Goal: Task Accomplishment & Management: Manage account settings

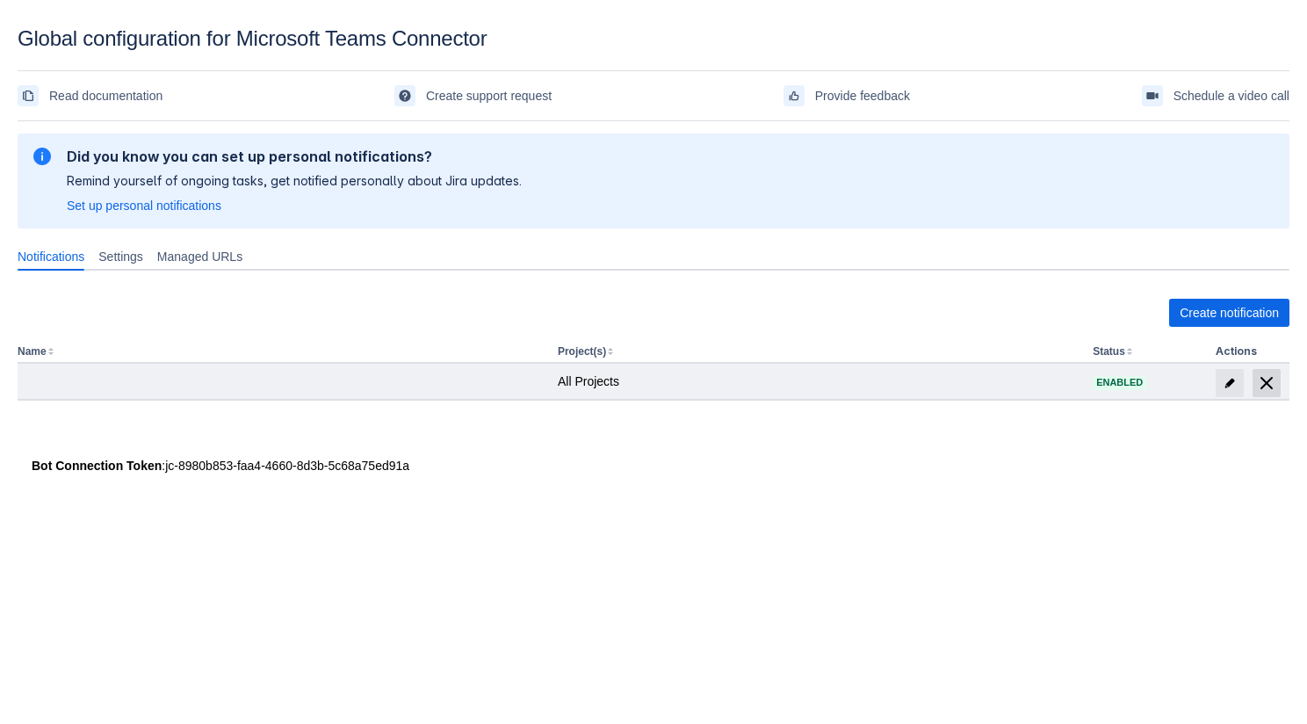
click at [1265, 381] on span "delete" at bounding box center [1266, 382] width 21 height 21
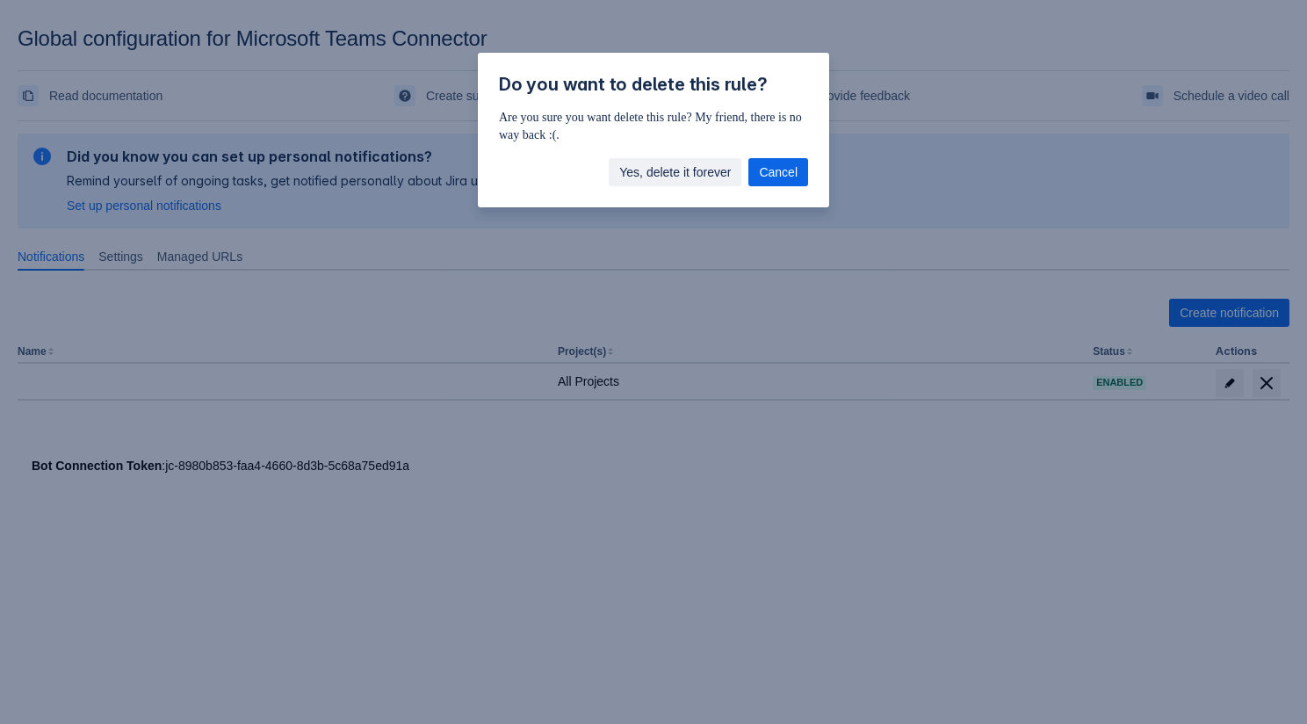
click at [676, 172] on span "Yes, delete it forever" at bounding box center [675, 172] width 112 height 28
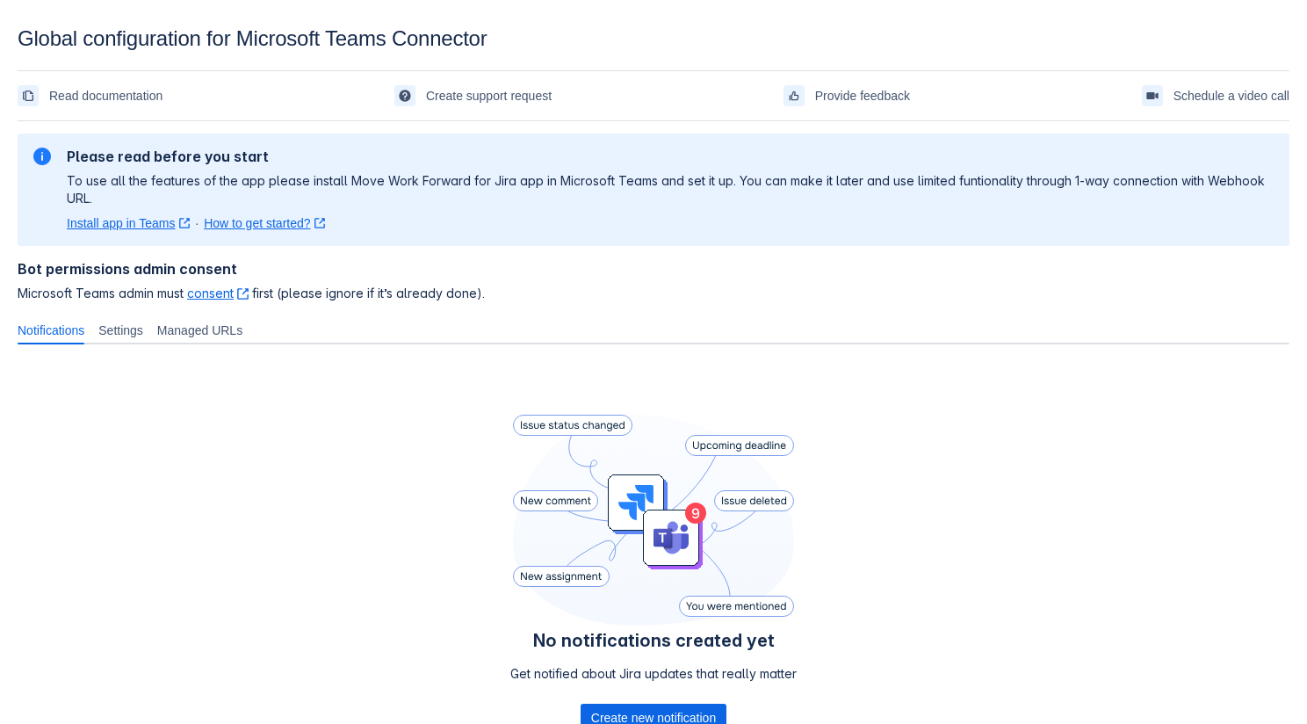
scroll to position [138, 0]
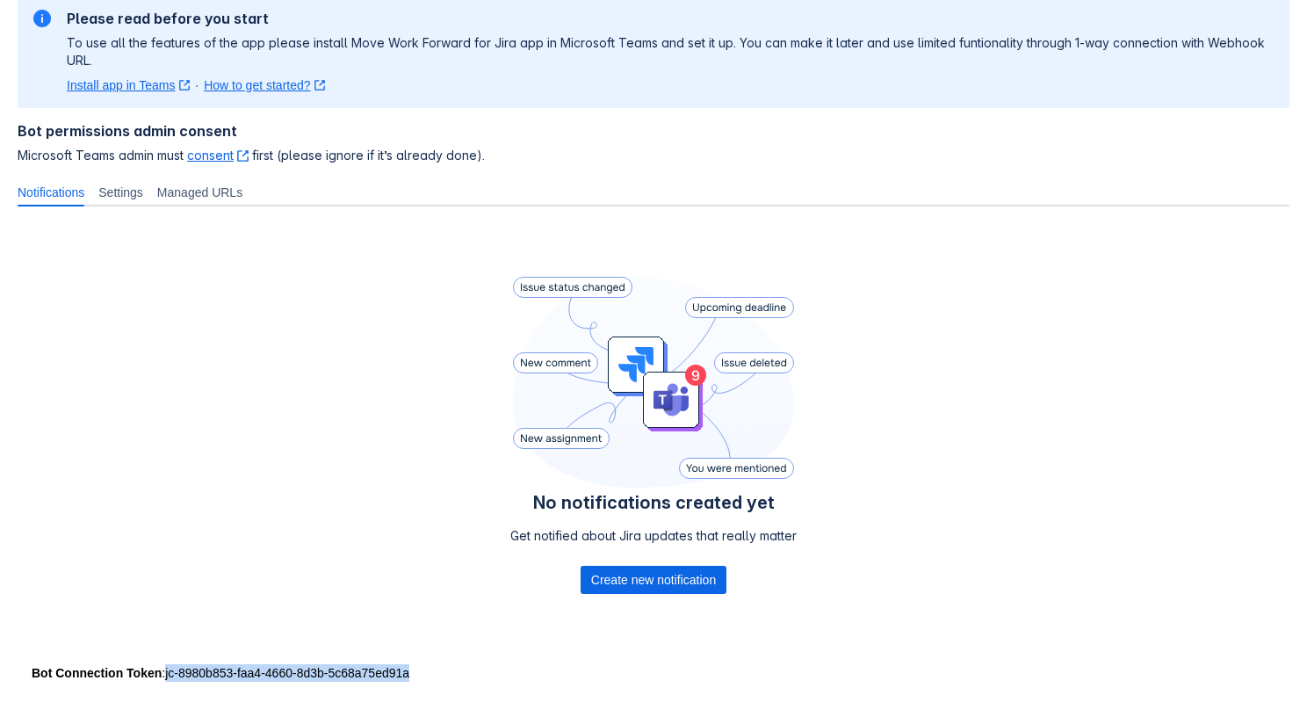
drag, startPoint x: 170, startPoint y: 675, endPoint x: 448, endPoint y: 678, distance: 278.4
click at [448, 678] on div "Bot Connection Token : jc-8980b853-faa4-4660-8d3b-5c68a75ed91a" at bounding box center [654, 673] width 1244 height 18
copy div "jc-8980b853-faa4-4660-8d3b-5c68a75ed91a"
click at [653, 575] on span "Create new notification" at bounding box center [653, 580] width 125 height 28
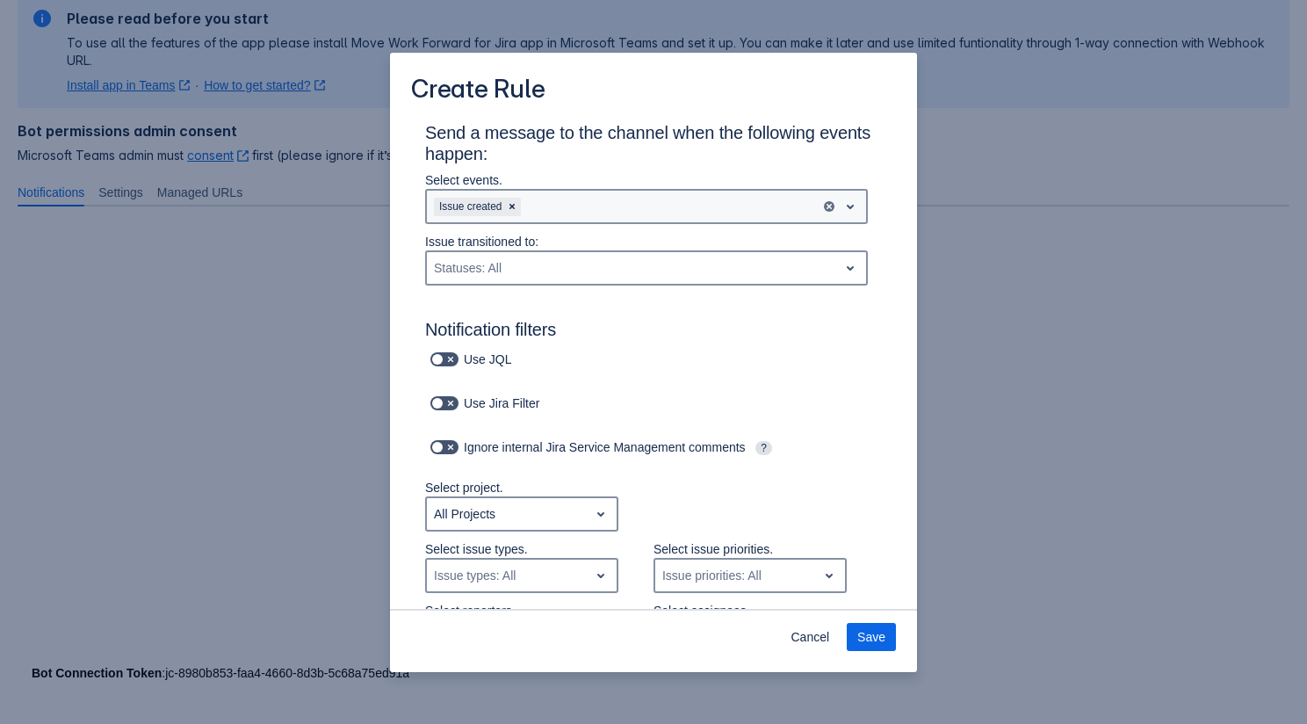
click at [632, 222] on div "Issue created" at bounding box center [646, 206] width 443 height 35
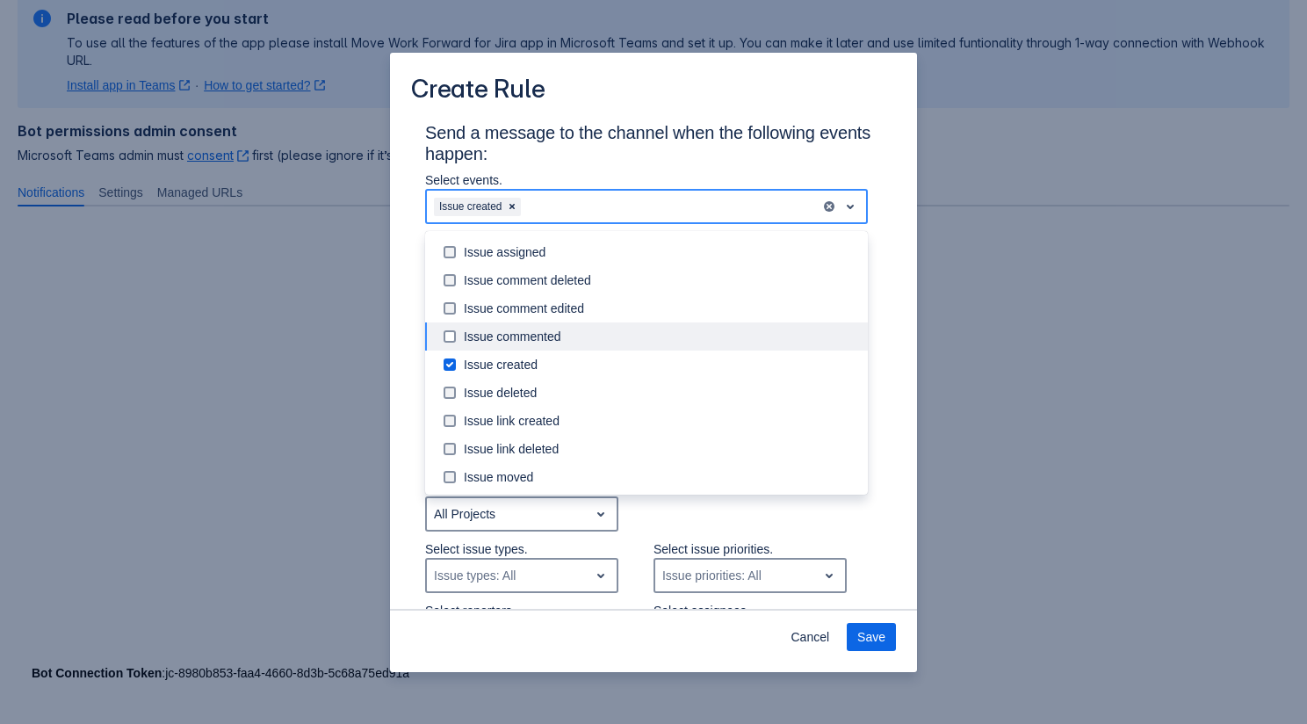
click at [579, 332] on div "Issue commented" at bounding box center [661, 337] width 394 height 18
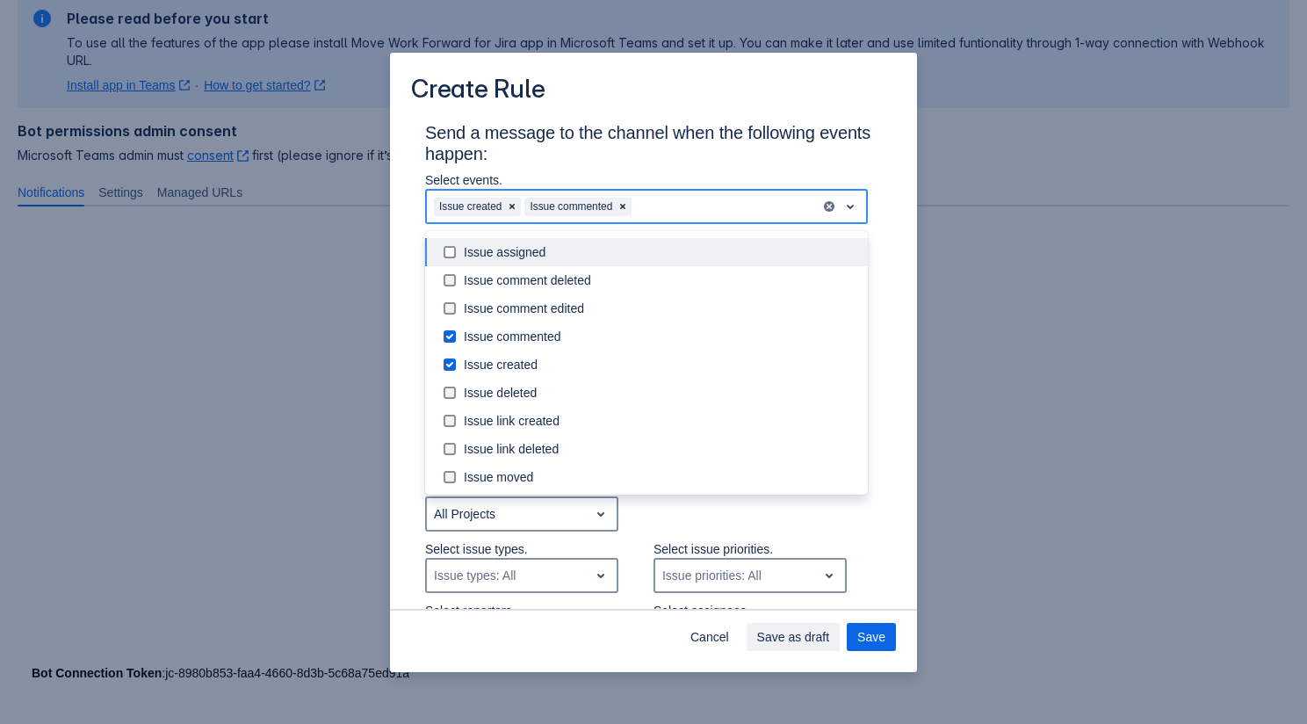
click at [628, 176] on p "Select events." at bounding box center [646, 180] width 443 height 18
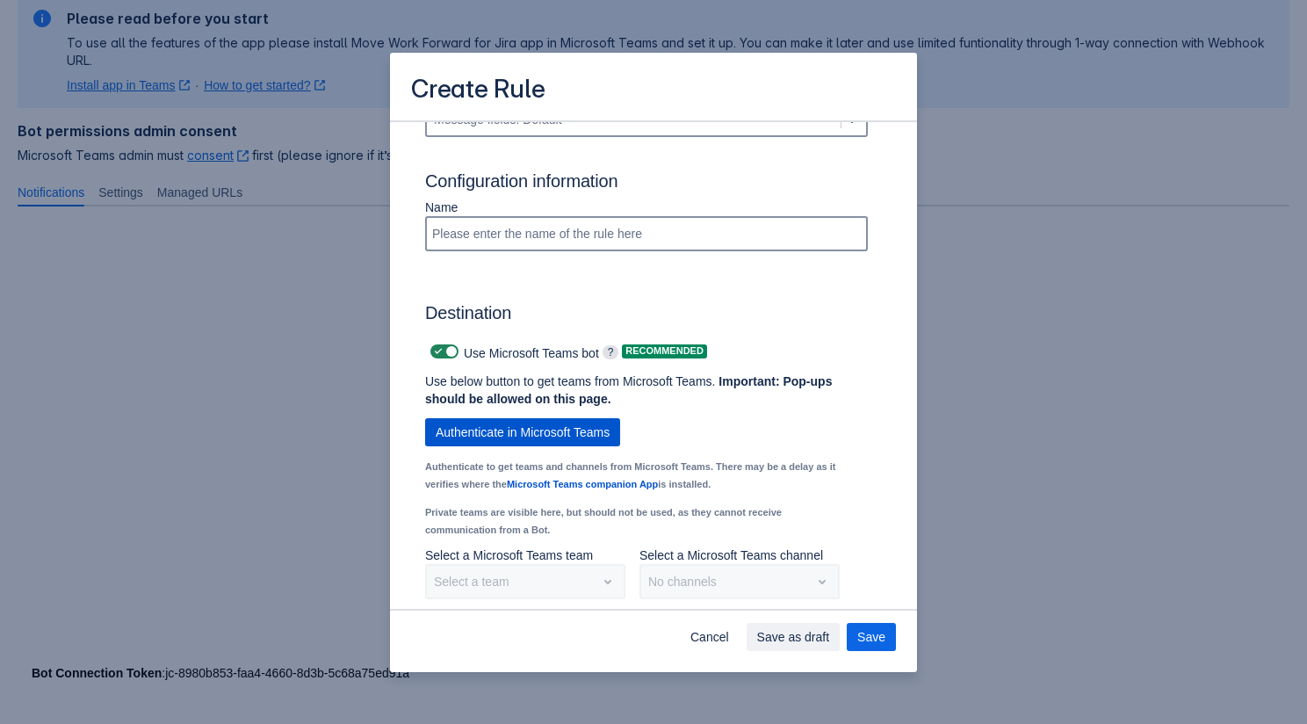
scroll to position [1059, 0]
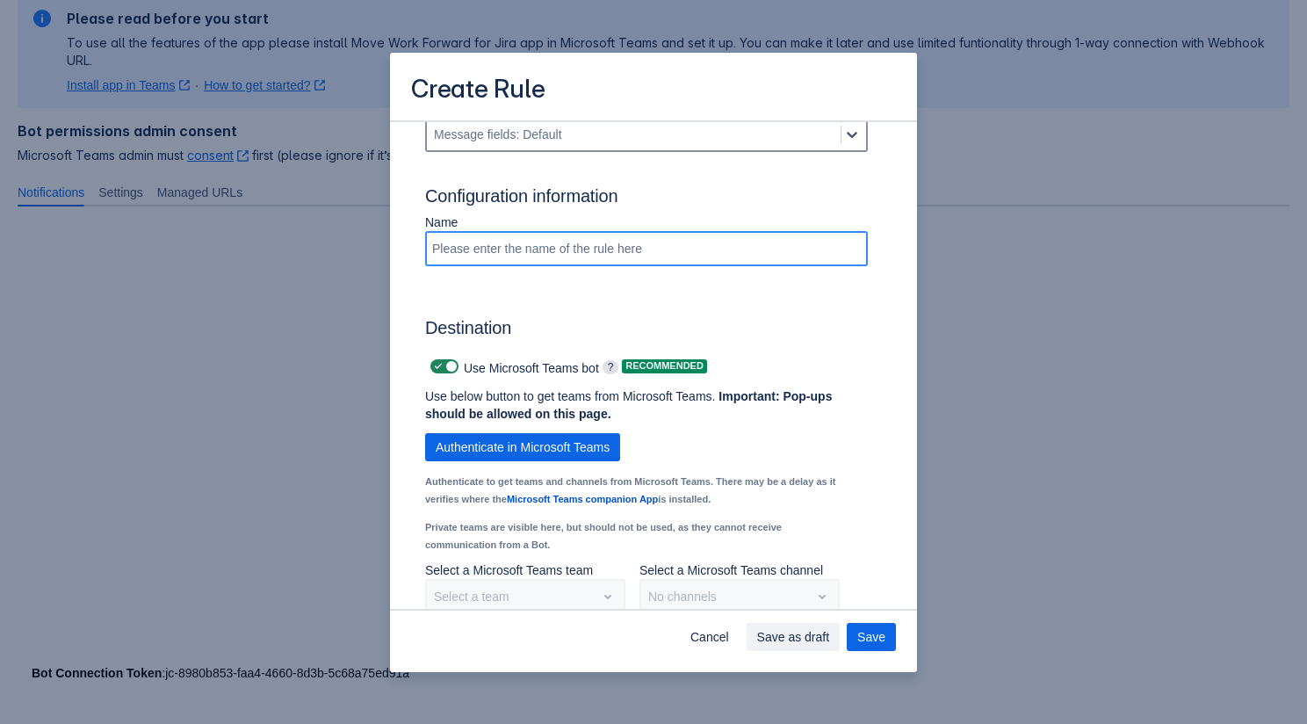
click at [544, 264] on input "Scrollable content" at bounding box center [646, 249] width 439 height 32
type input "First Rule"
click at [545, 456] on span "Authenticate in Microsoft Teams" at bounding box center [523, 447] width 174 height 28
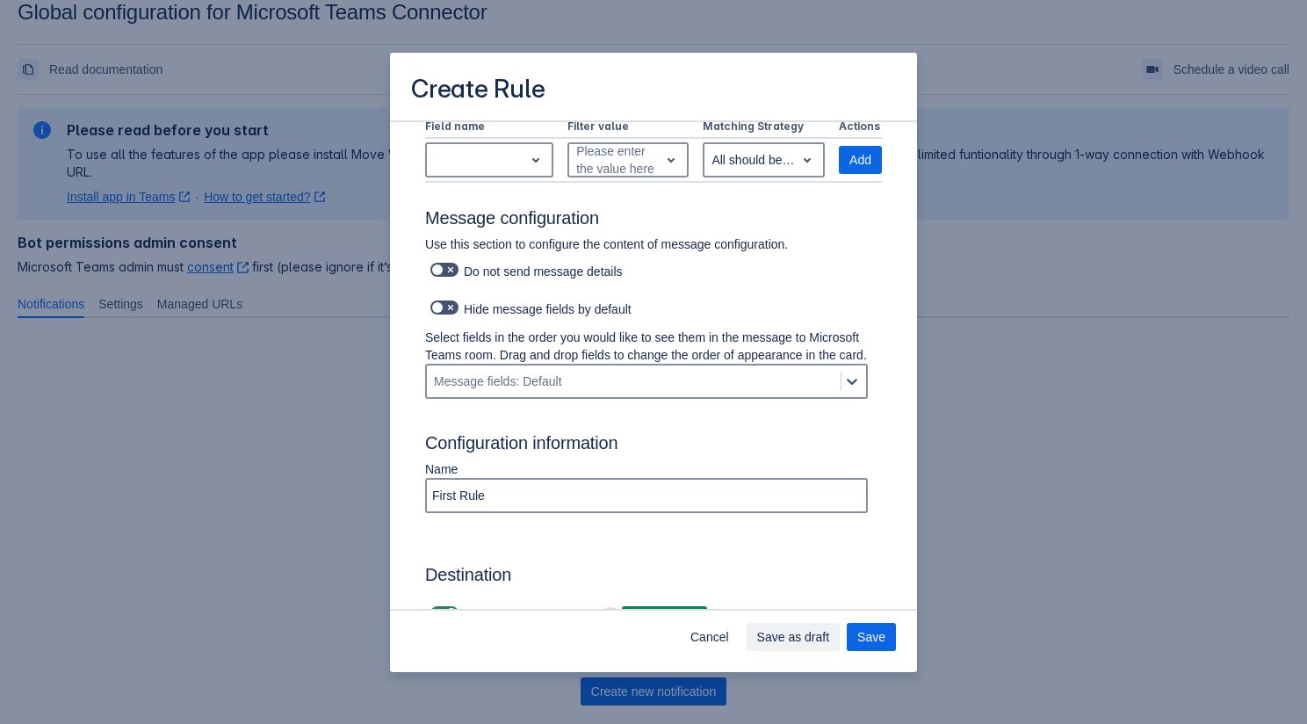
scroll to position [1200, 0]
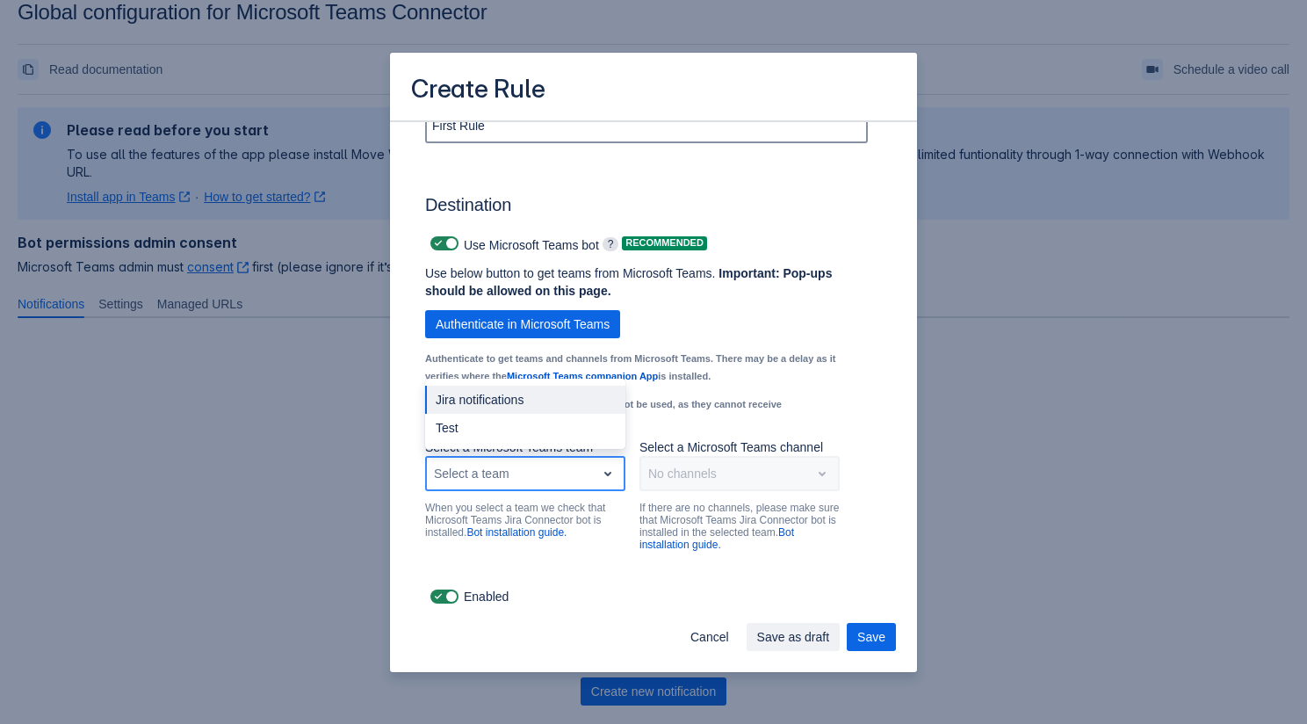
click at [596, 466] on div "Scrollable content" at bounding box center [608, 474] width 25 height 32
click at [553, 430] on div "Test" at bounding box center [525, 428] width 200 height 28
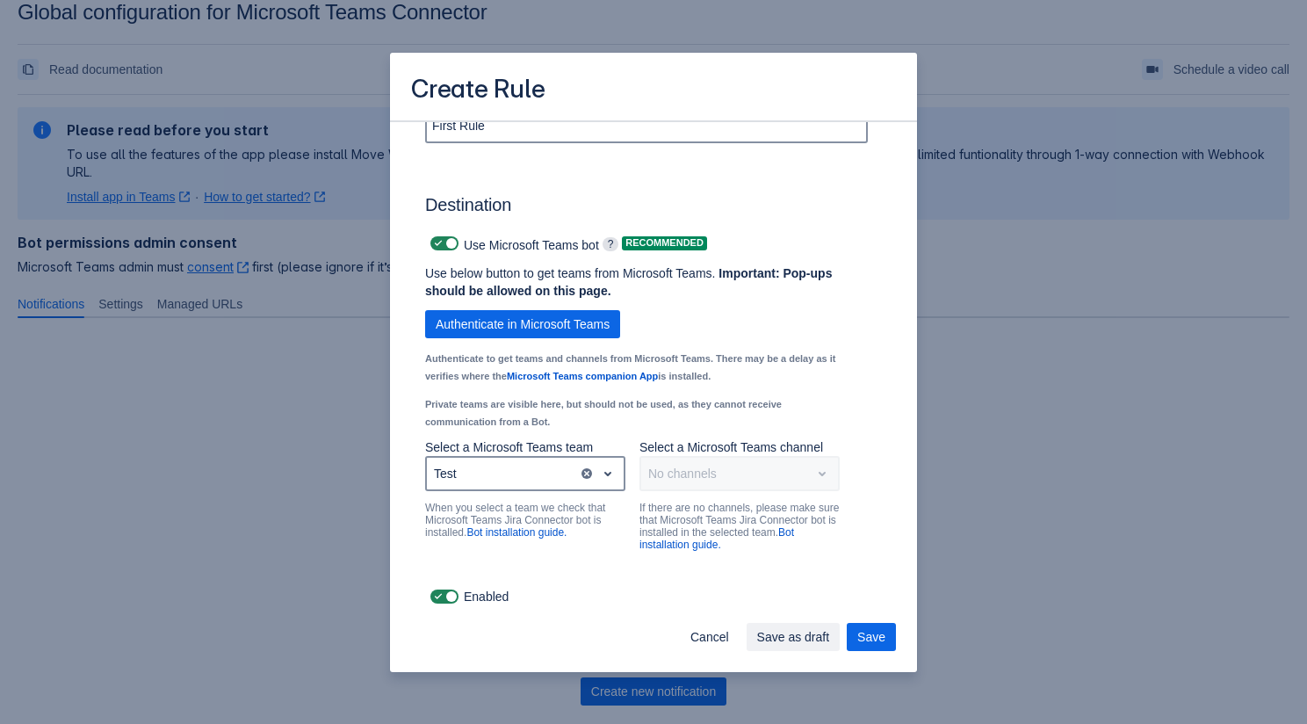
click at [731, 475] on div "No channels" at bounding box center [739, 473] width 200 height 35
click at [545, 471] on div "Test" at bounding box center [502, 473] width 151 height 28
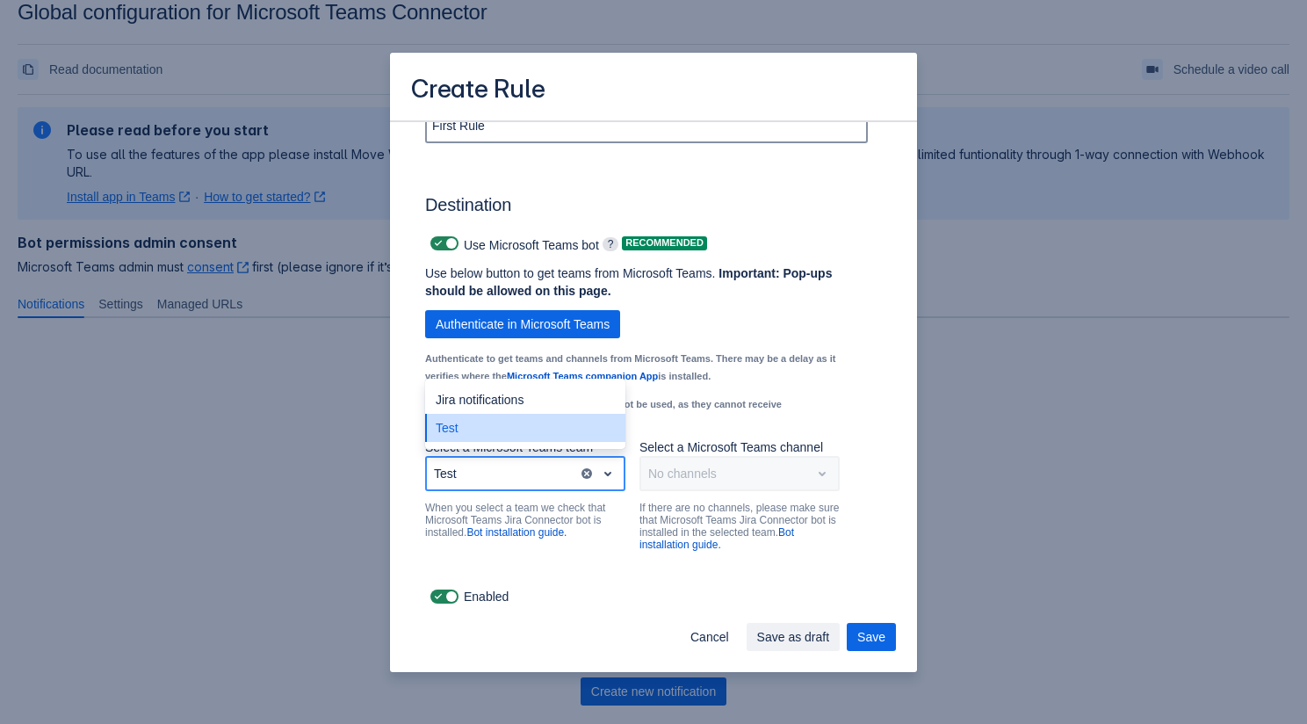
click at [532, 425] on div "Test" at bounding box center [525, 428] width 200 height 28
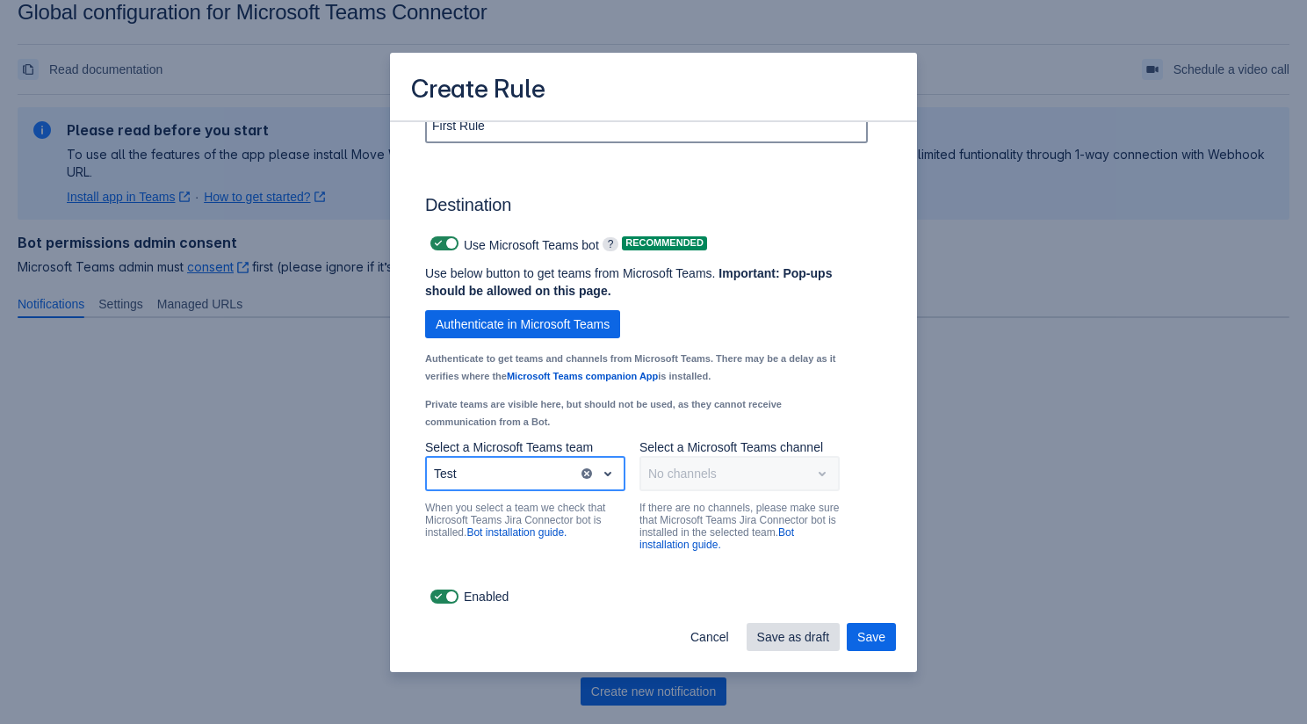
click at [776, 625] on span "Save as draft" at bounding box center [793, 637] width 73 height 28
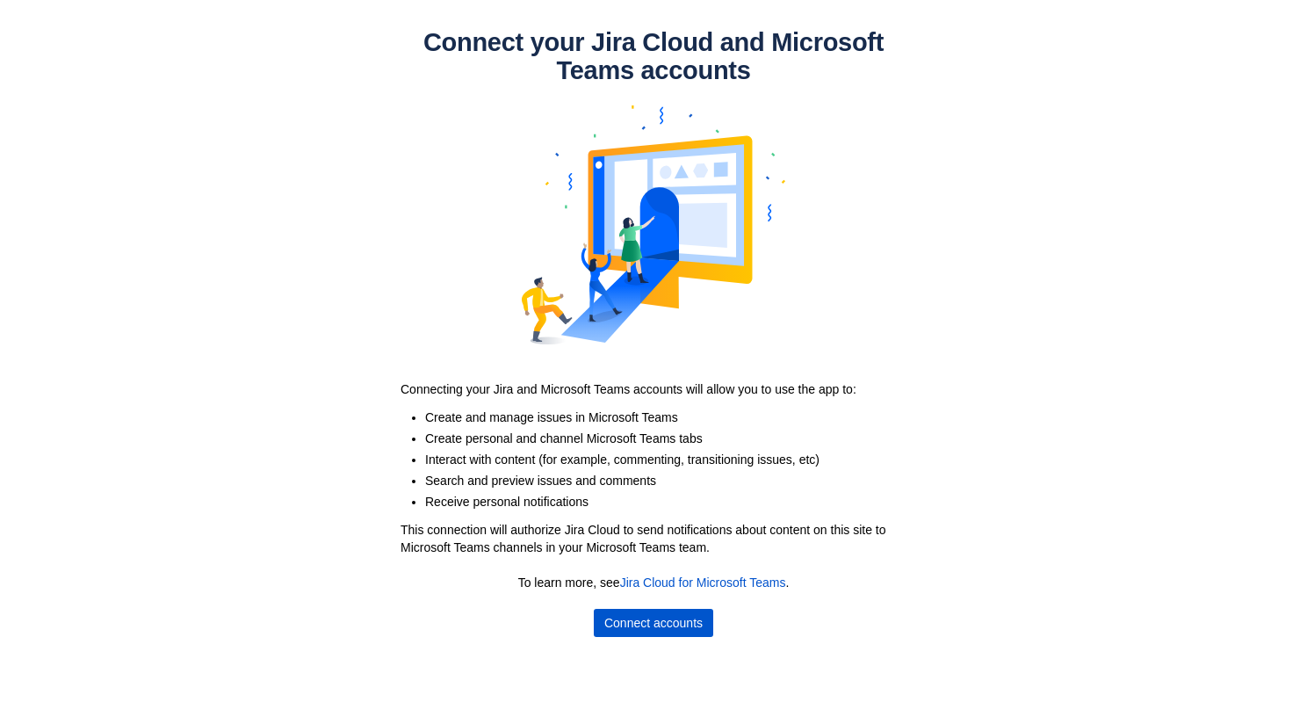
click at [619, 622] on span "Connect accounts" at bounding box center [653, 623] width 98 height 28
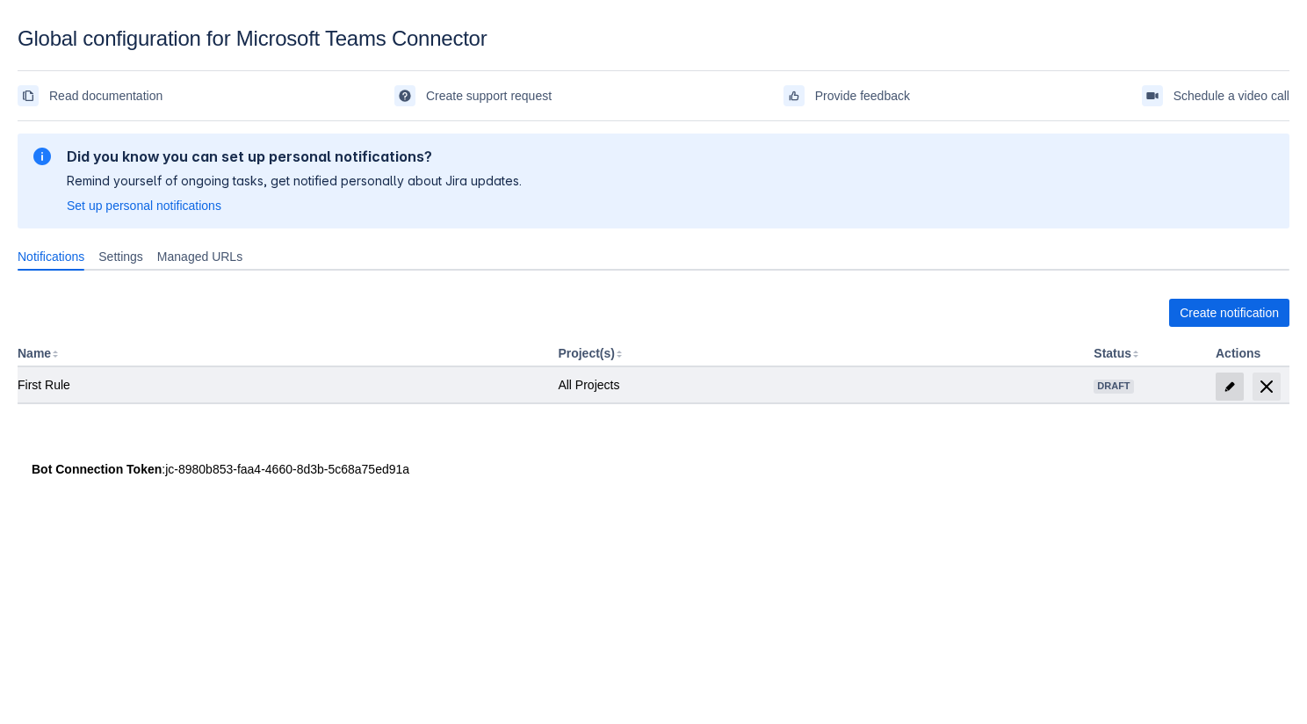
click at [1226, 386] on span "edit" at bounding box center [1230, 386] width 14 height 14
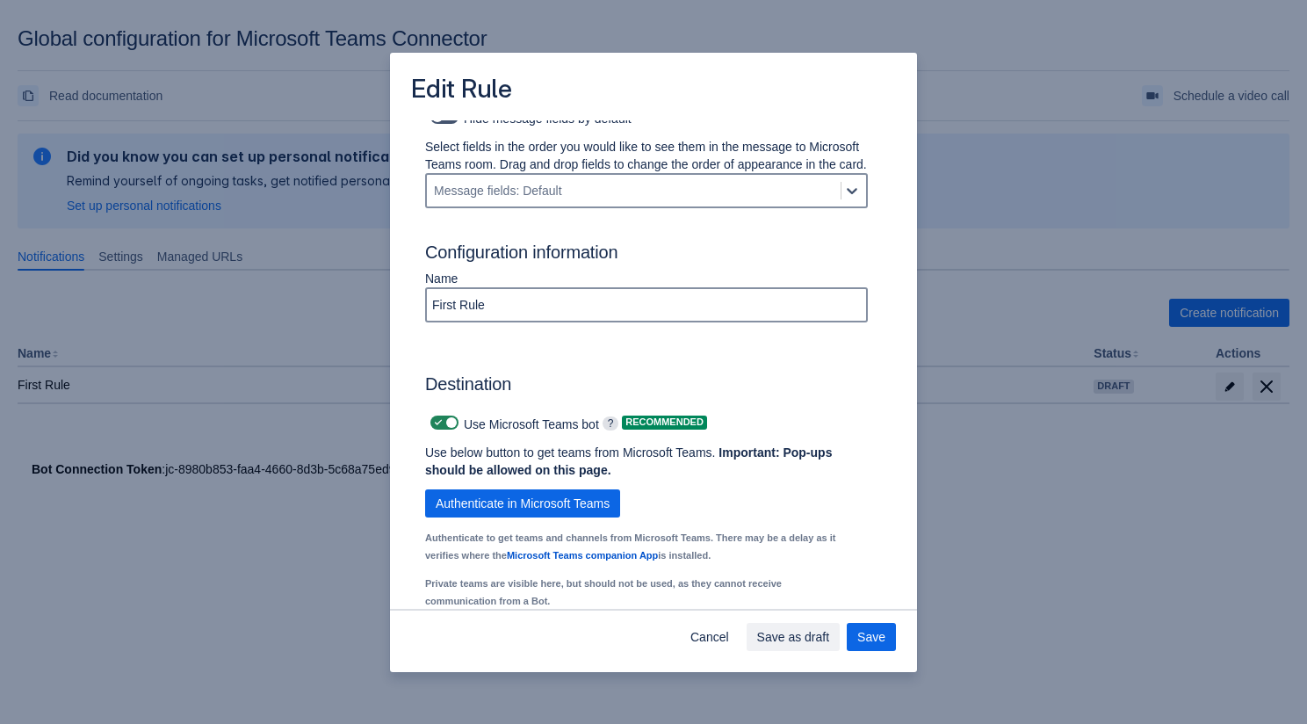
scroll to position [1200, 0]
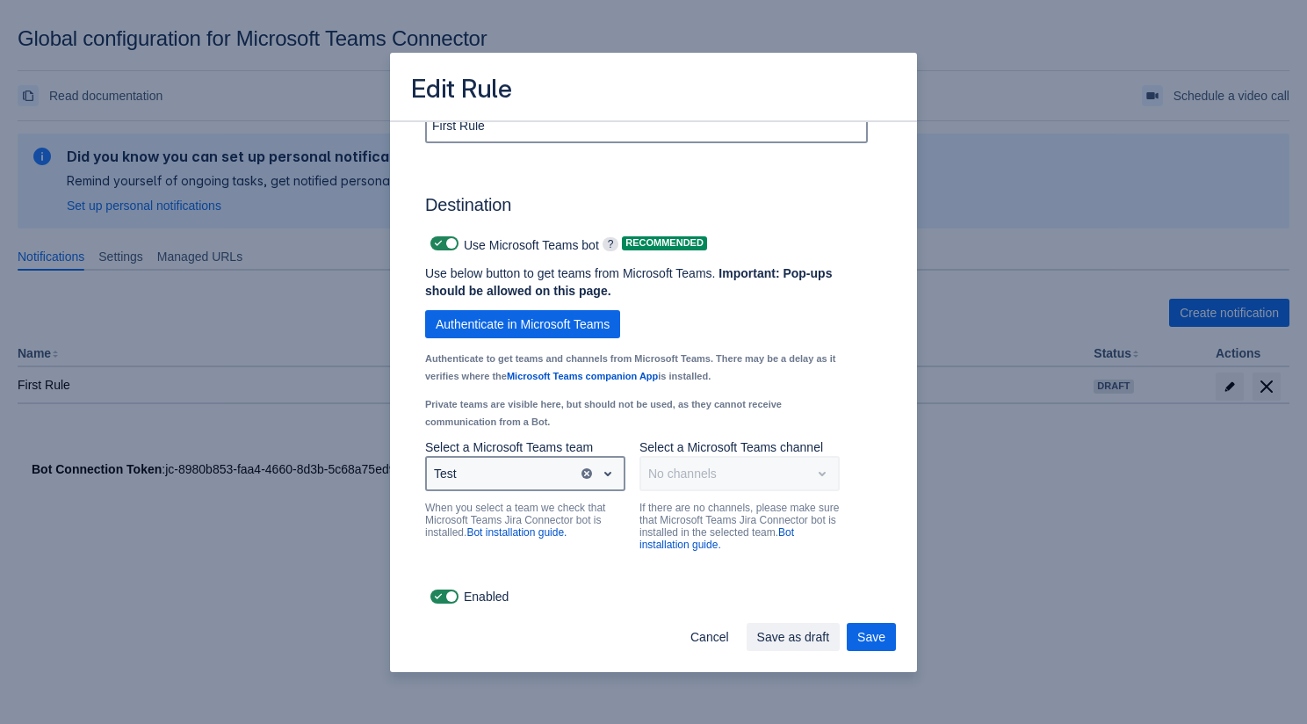
click at [557, 474] on div "Test" at bounding box center [502, 473] width 151 height 28
click at [536, 469] on div "Select a team" at bounding box center [511, 473] width 169 height 28
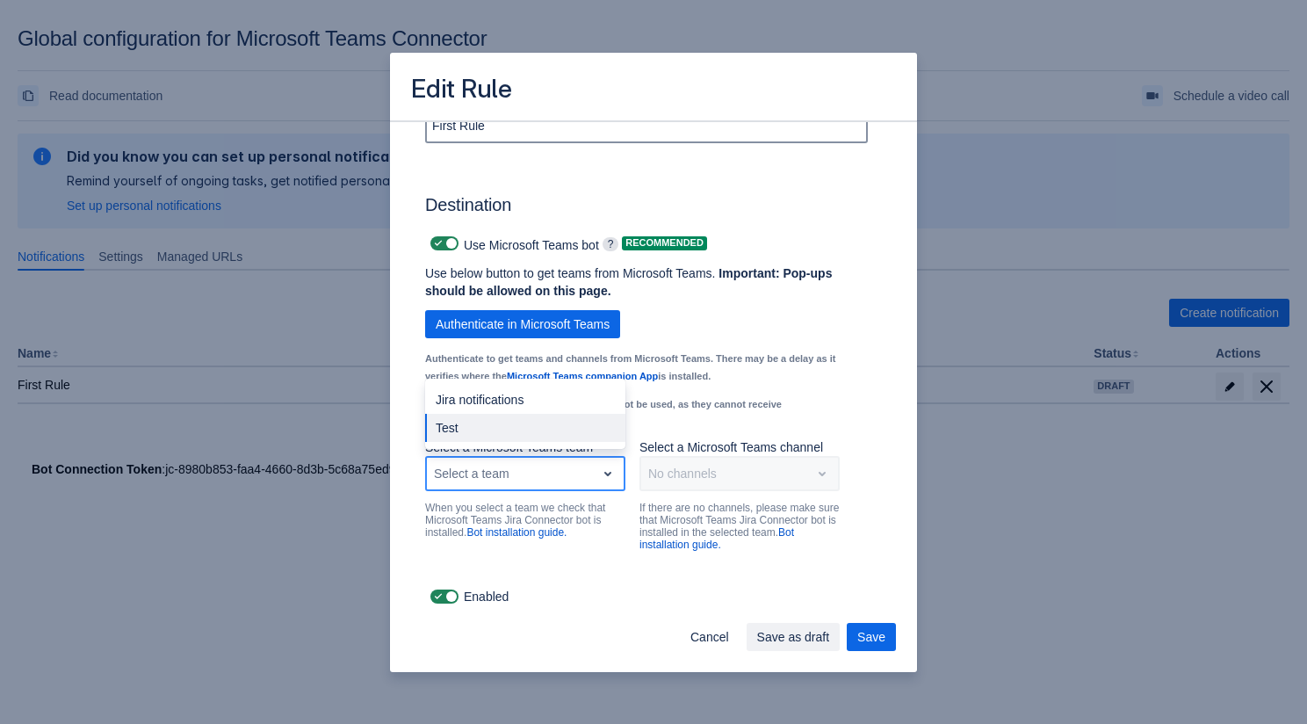
click at [525, 423] on div "Test" at bounding box center [525, 428] width 200 height 28
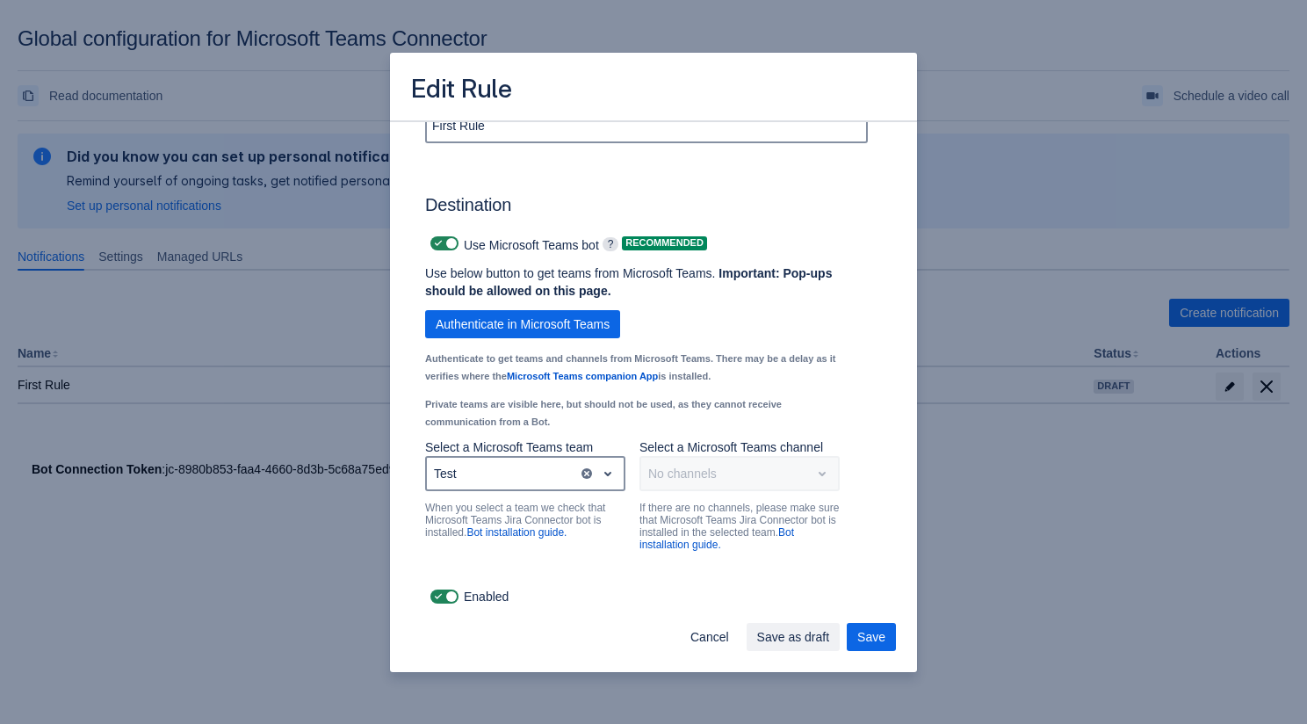
click at [513, 451] on p "Select a Microsoft Teams team" at bounding box center [525, 447] width 200 height 18
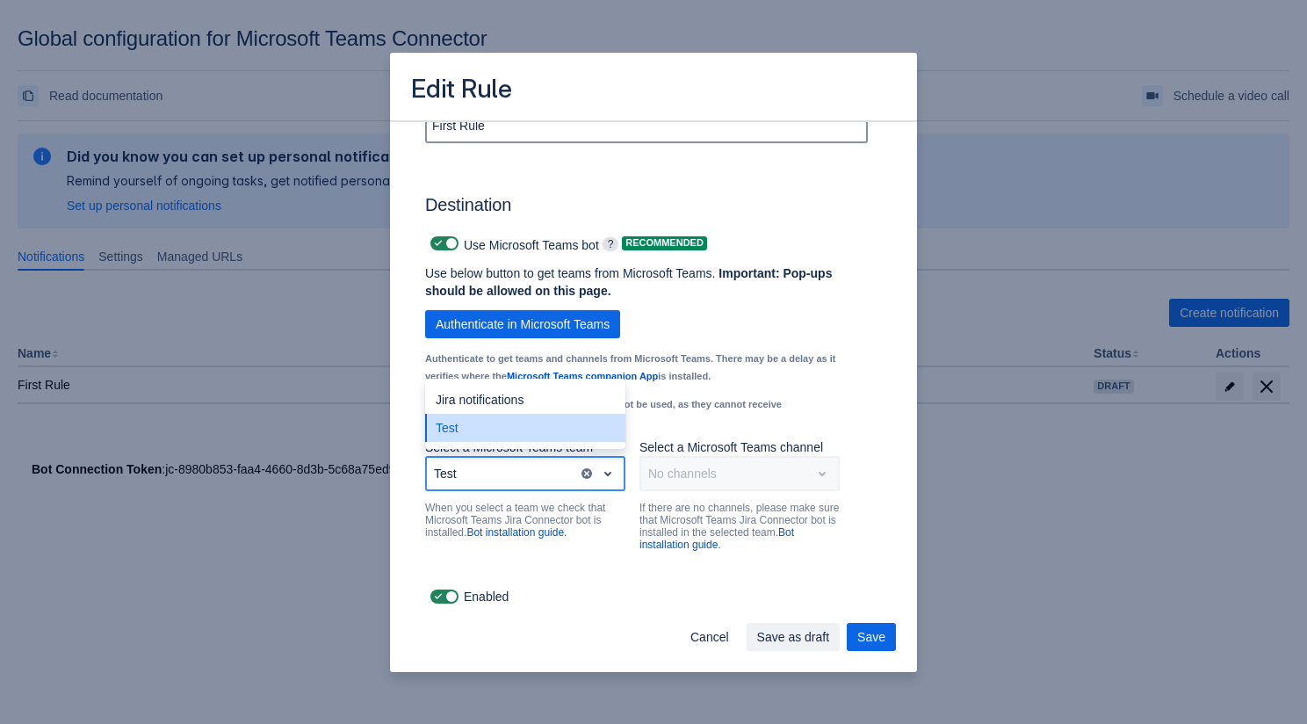
click at [511, 480] on div "Test" at bounding box center [502, 473] width 151 height 28
click at [498, 399] on div "Jira notifications" at bounding box center [525, 400] width 200 height 28
click at [487, 480] on div "Jira notifications" at bounding box center [502, 473] width 151 height 28
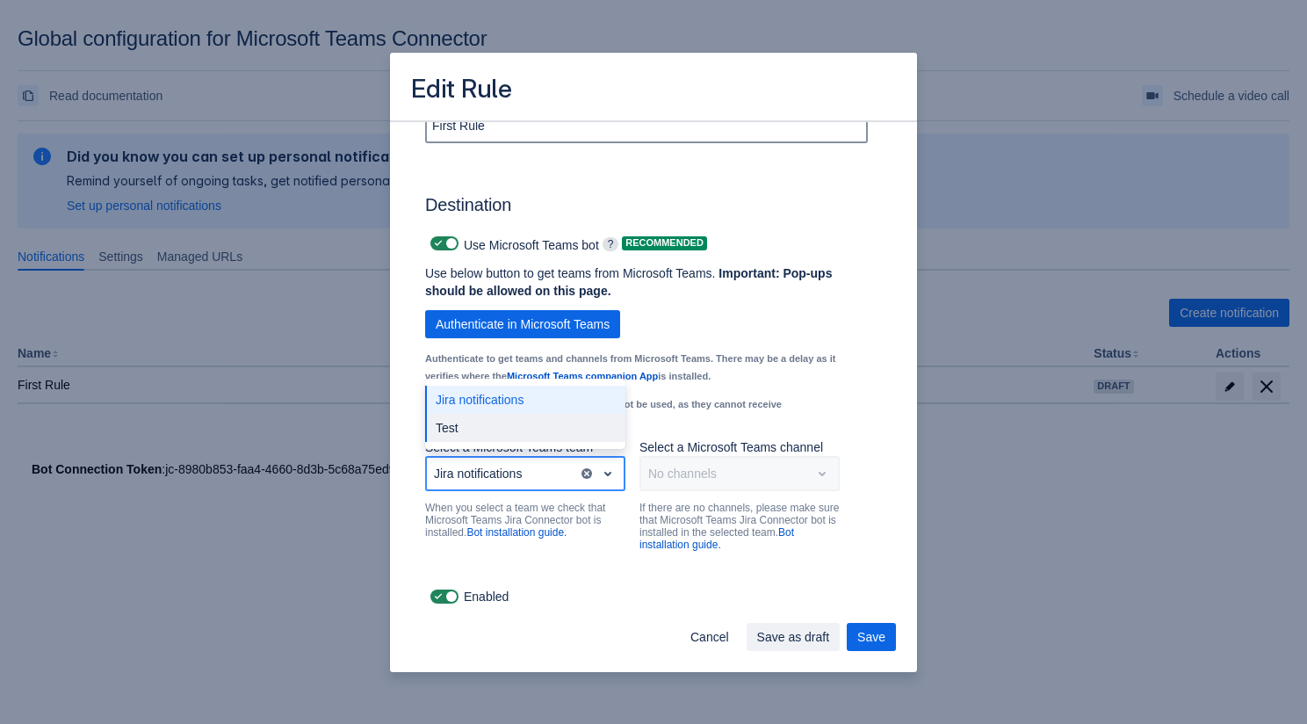
click at [484, 437] on div "Test" at bounding box center [525, 428] width 200 height 28
click at [513, 408] on div "Jira notifications" at bounding box center [525, 400] width 200 height 28
click at [555, 477] on div "Jira notifications" at bounding box center [502, 473] width 151 height 28
click at [530, 437] on div "Test" at bounding box center [525, 428] width 200 height 28
click at [526, 468] on div "Test" at bounding box center [502, 473] width 151 height 28
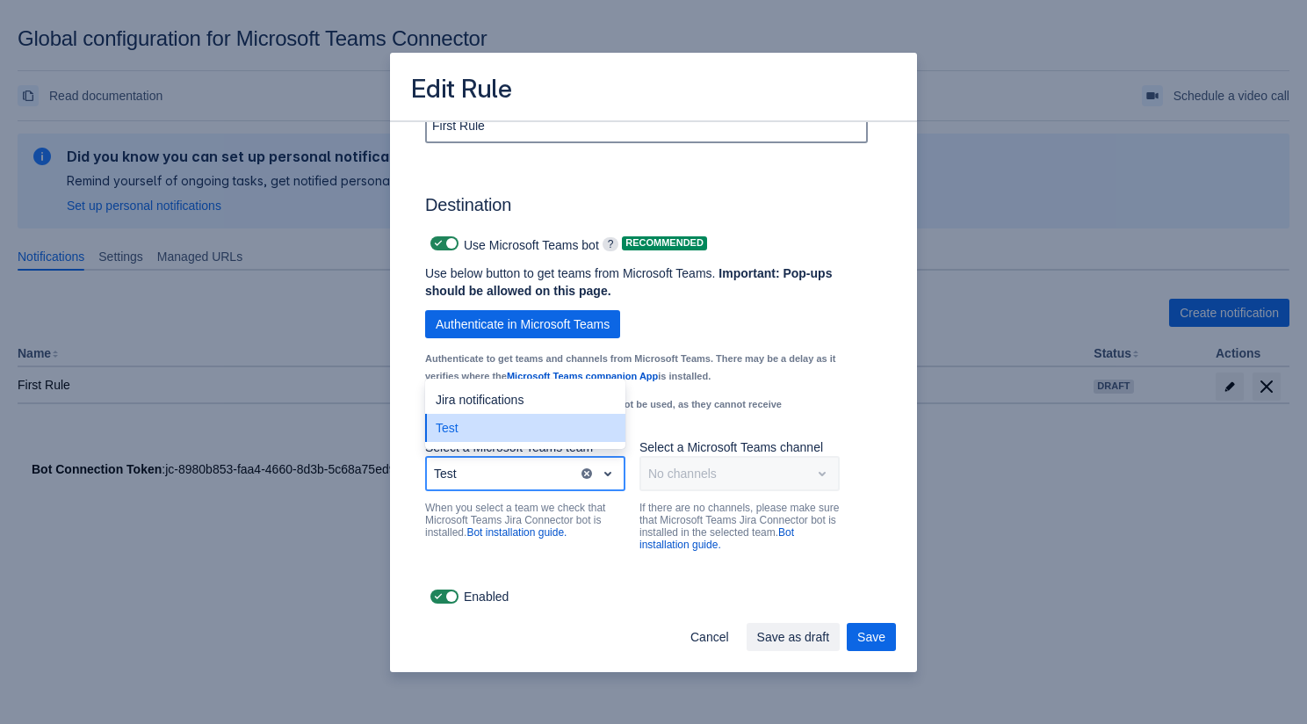
click at [521, 430] on div "Test" at bounding box center [525, 428] width 200 height 28
click at [517, 473] on div "Test" at bounding box center [502, 473] width 151 height 28
click at [512, 392] on div "Jira notifications" at bounding box center [525, 400] width 200 height 28
